Goal: Communication & Community: Answer question/provide support

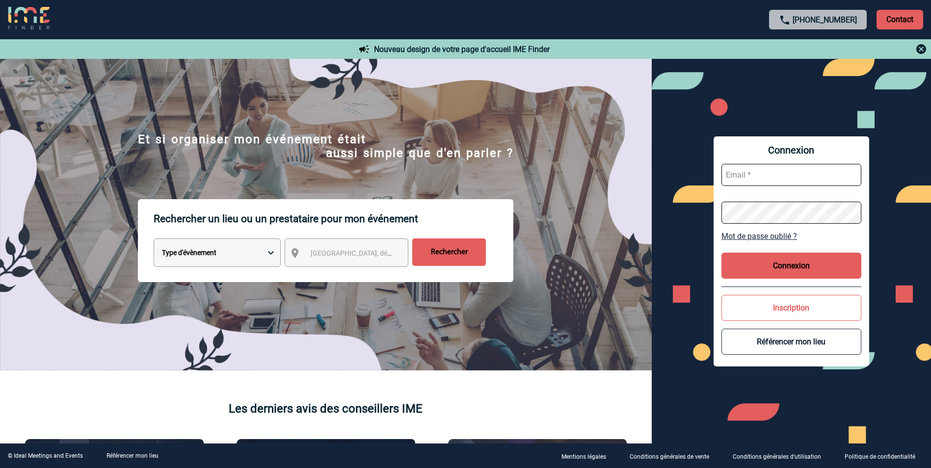
type input "elise.drapier@abeille-assurances.fr"
click at [807, 256] on button "Connexion" at bounding box center [791, 266] width 140 height 26
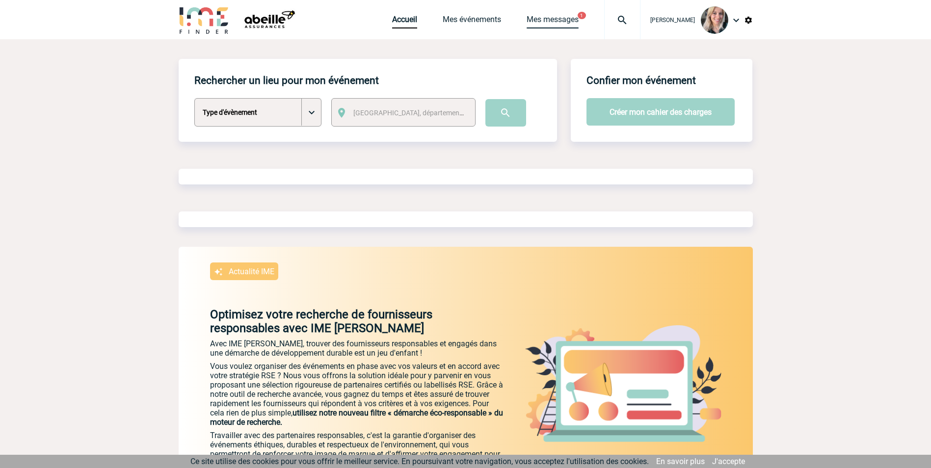
click at [566, 17] on link "Mes messages" at bounding box center [552, 22] width 52 height 14
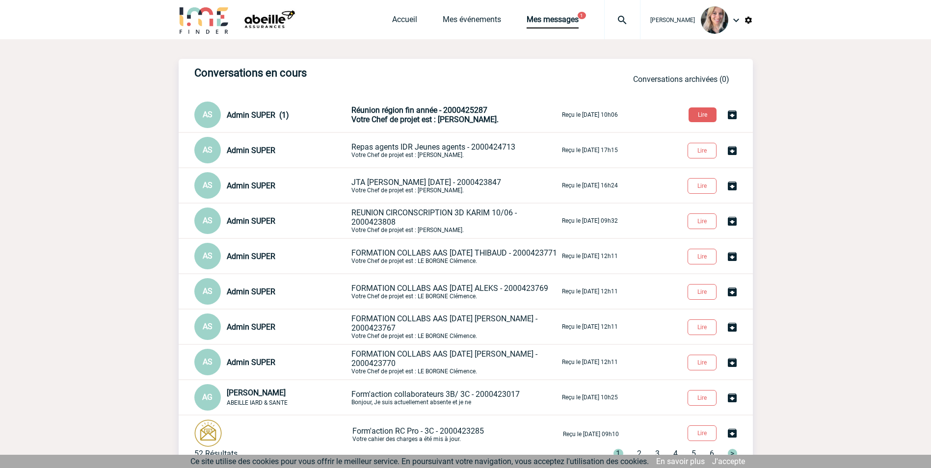
click at [470, 120] on span "Votre Chef de projet est : NETO BOGALHO Jessica." at bounding box center [424, 119] width 147 height 9
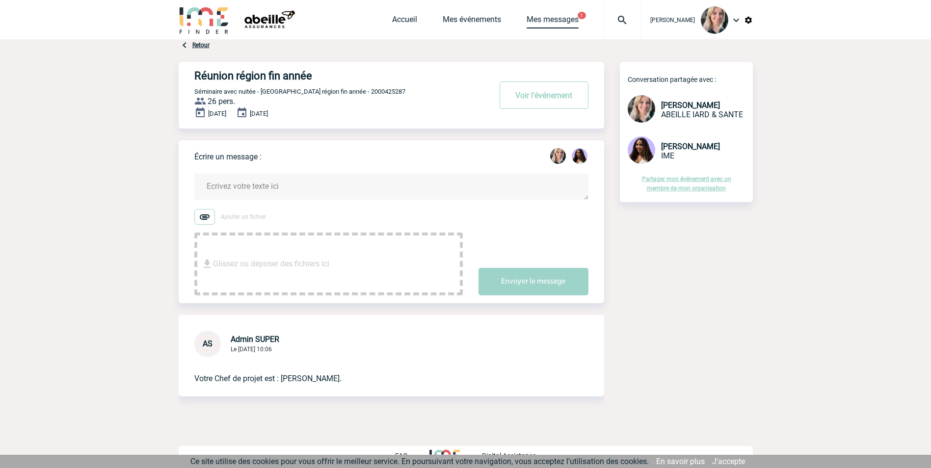
click at [573, 24] on link "Mes messages" at bounding box center [552, 22] width 52 height 14
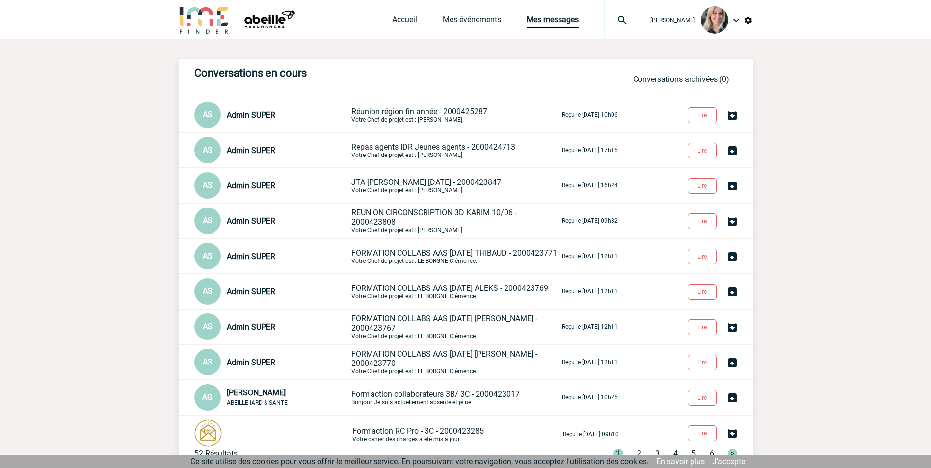
click at [798, 143] on body "[PERSON_NAME] Accueil Mes événements 0" at bounding box center [465, 266] width 931 height 533
